Goal: Information Seeking & Learning: Learn about a topic

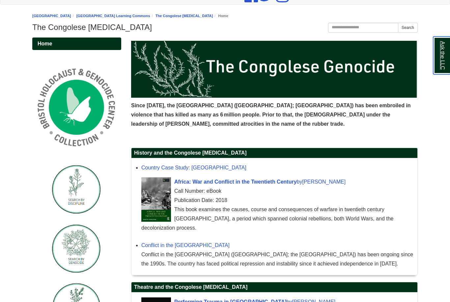
scroll to position [62, 0]
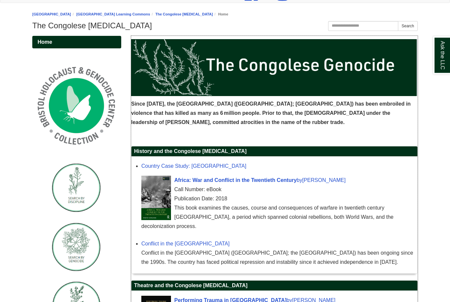
click at [223, 238] on li "Conflict in the Democratic Republic of Congo Conflict in the Democratic Republi…" at bounding box center [277, 252] width 273 height 29
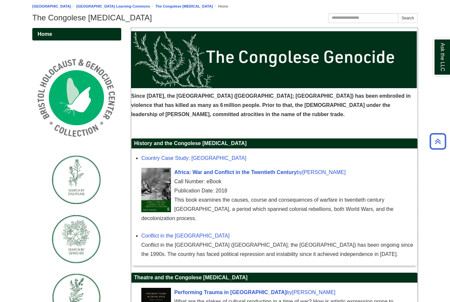
scroll to position [70, 0]
click at [80, 238] on img "Guide Pages" at bounding box center [76, 238] width 49 height 49
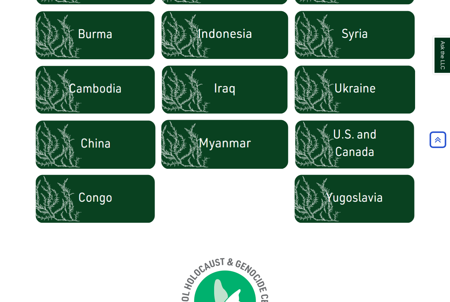
scroll to position [401, 0]
click at [110, 203] on img at bounding box center [95, 199] width 121 height 50
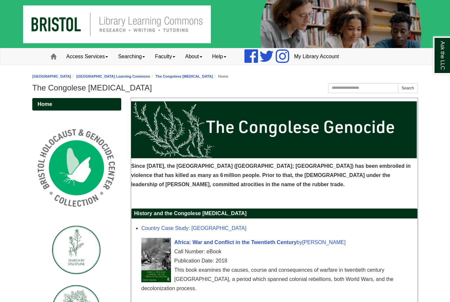
click at [248, 139] on img at bounding box center [274, 129] width 287 height 57
click at [248, 167] on span "Since [DATE], the [GEOGRAPHIC_DATA] ([GEOGRAPHIC_DATA]; [GEOGRAPHIC_DATA]) has …" at bounding box center [271, 175] width 280 height 24
click at [251, 169] on p "Since [DATE], the [GEOGRAPHIC_DATA] ([GEOGRAPHIC_DATA]; [GEOGRAPHIC_DATA]) has …" at bounding box center [274, 176] width 287 height 28
click at [260, 173] on span "Since [DATE], the [GEOGRAPHIC_DATA] ([GEOGRAPHIC_DATA]; [GEOGRAPHIC_DATA]) has …" at bounding box center [271, 175] width 280 height 24
